Goal: Task Accomplishment & Management: Complete application form

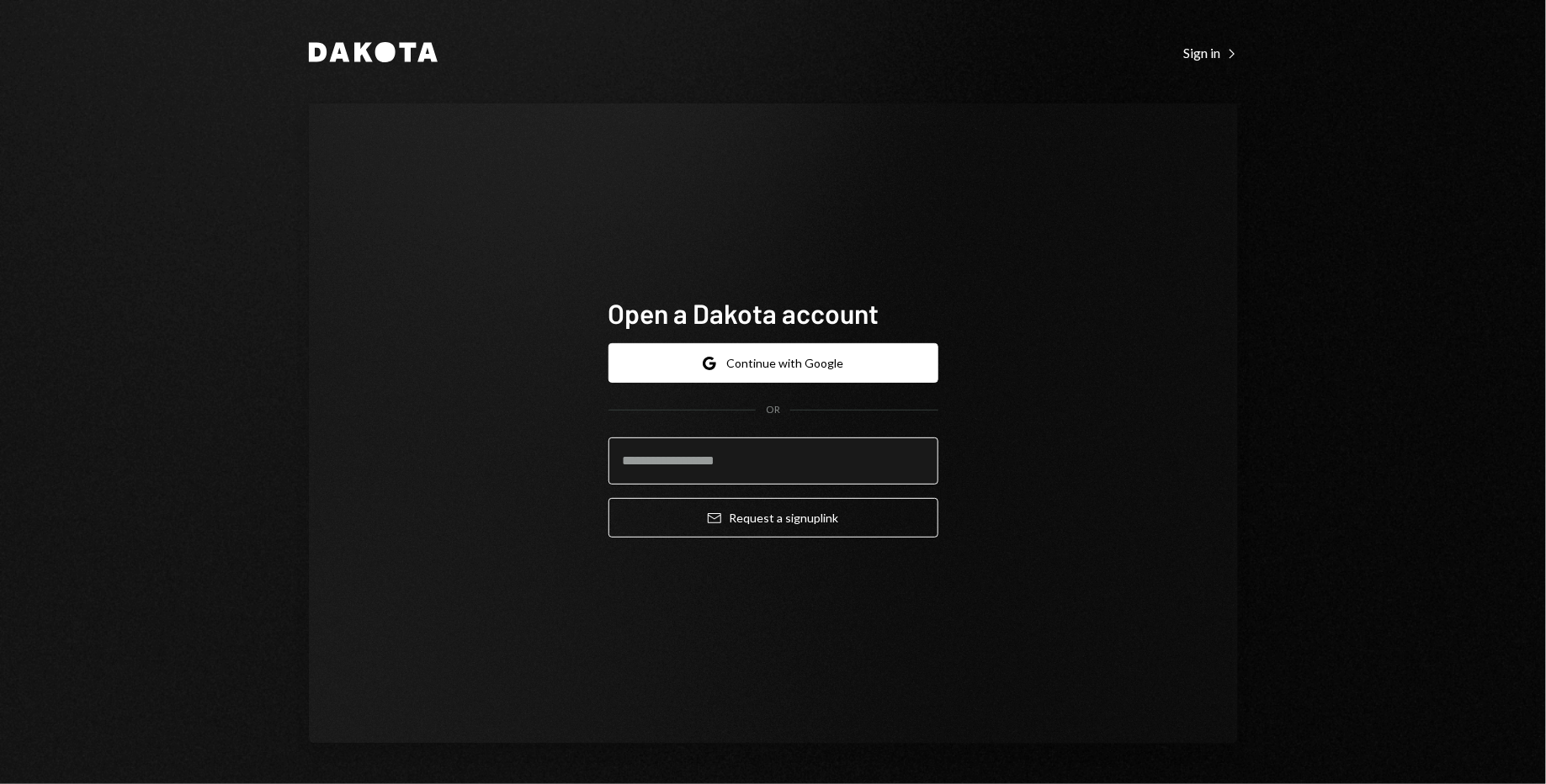
click at [794, 474] on input "email" at bounding box center [773, 461] width 330 height 47
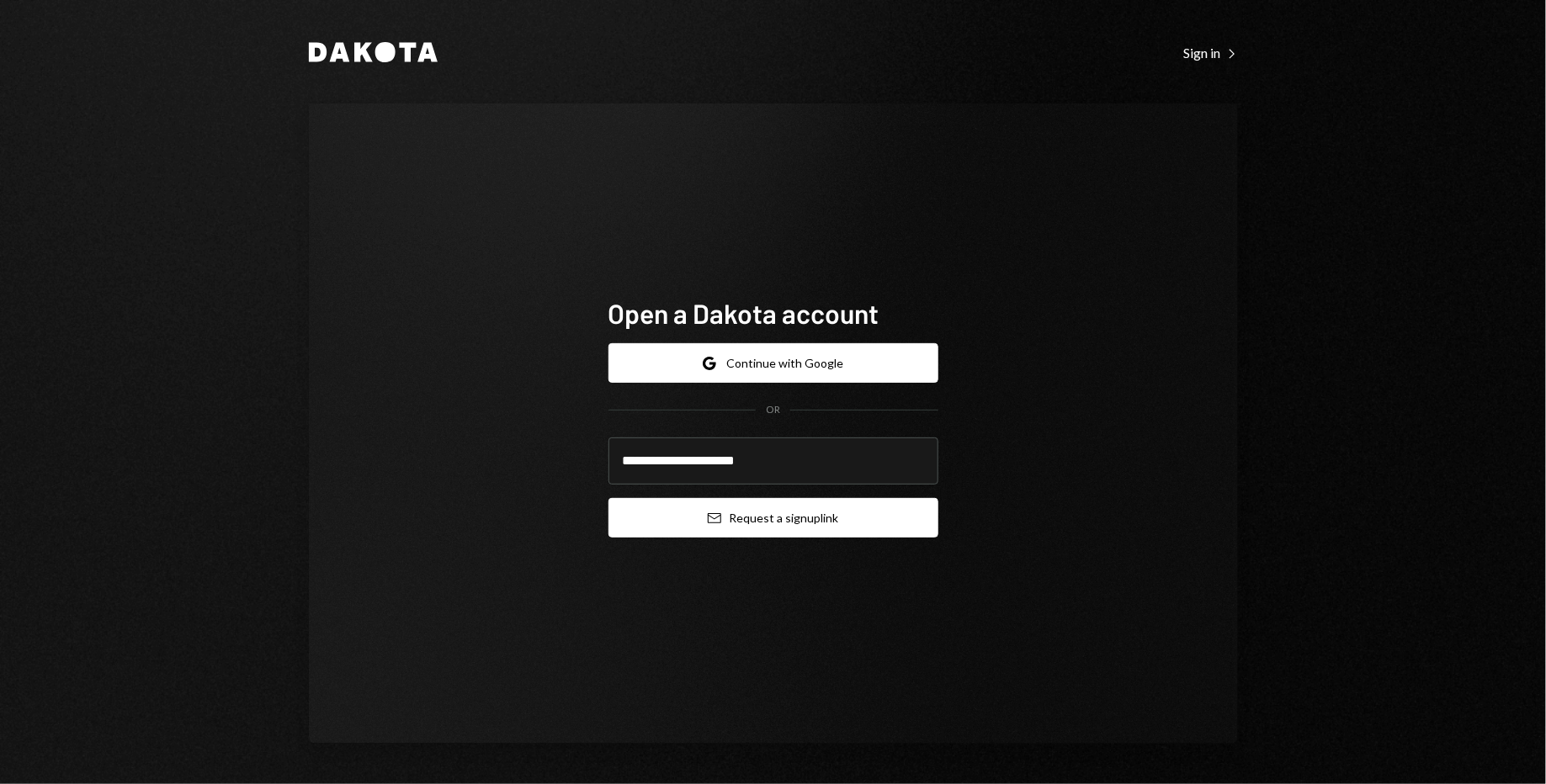
type input "**********"
click at [808, 526] on button "Email Request a sign up link" at bounding box center [773, 518] width 330 height 40
